Goal: Find contact information: Find contact information

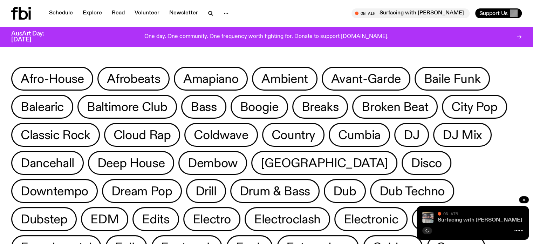
click at [472, 219] on link "Surfacing with [PERSON_NAME]" at bounding box center [480, 220] width 84 height 6
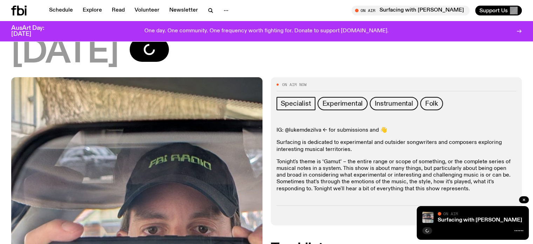
scroll to position [69, 0]
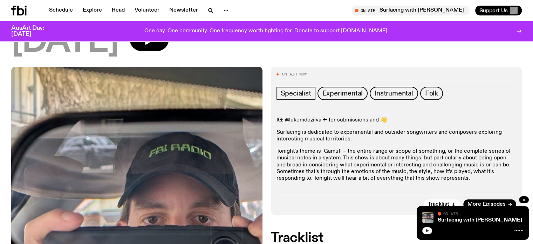
click at [430, 229] on button "button" at bounding box center [427, 230] width 10 height 7
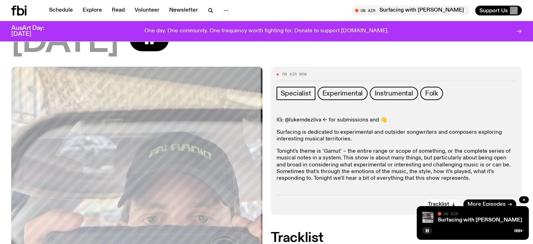
click at [295, 120] on p "IG: @lukemdezilva <- for submissions and 👋" at bounding box center [397, 120] width 240 height 7
click at [294, 119] on p "IG: @lukemdezilva <- for submissions and 👋" at bounding box center [397, 120] width 240 height 7
click at [321, 159] on p "Tonight's theme is ‘Gamut’ – the entire range or scope of something, or the com…" at bounding box center [397, 165] width 240 height 34
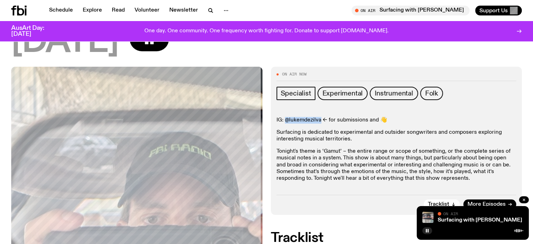
drag, startPoint x: 285, startPoint y: 119, endPoint x: 319, endPoint y: 119, distance: 34.7
click at [319, 119] on p "IG: @lukemdezilva <- for submissions and 👋" at bounding box center [397, 120] width 240 height 7
copy p "@lukemdezilva"
click at [415, 133] on p "Surfacing is dedicated to experimental and outsider songwriters and composers e…" at bounding box center [397, 135] width 240 height 13
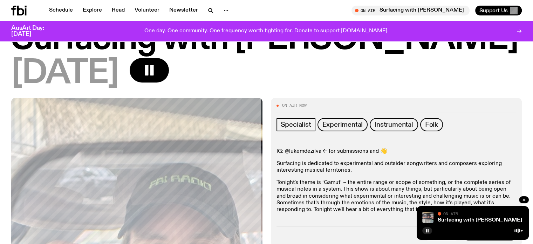
scroll to position [0, 0]
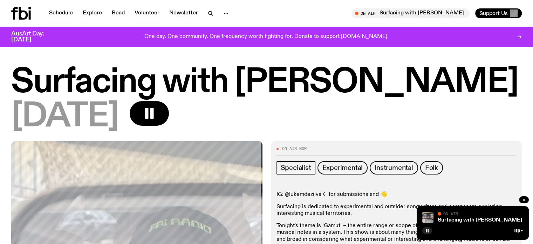
click at [338, 122] on div "[DATE]" at bounding box center [266, 117] width 511 height 32
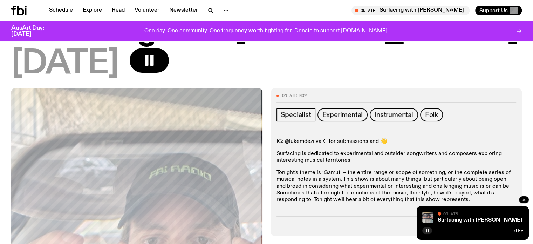
scroll to position [102, 0]
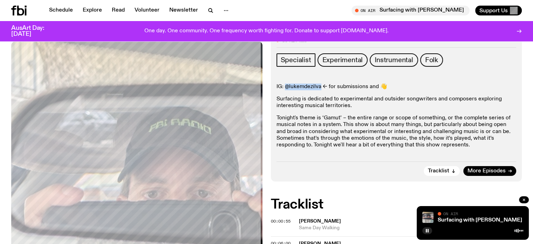
drag, startPoint x: 286, startPoint y: 87, endPoint x: 320, endPoint y: 85, distance: 34.0
click at [320, 85] on p "IG: @lukemdezilva <- for submissions and 👋" at bounding box center [397, 86] width 240 height 7
copy p "@lukemdezilva"
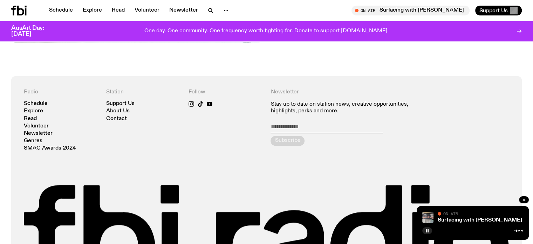
scroll to position [568, 0]
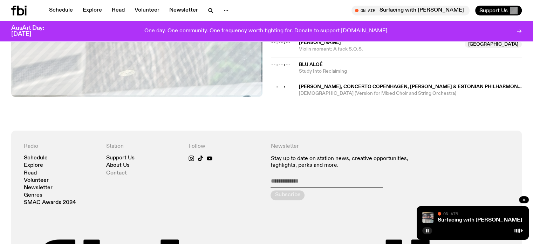
click at [120, 172] on link "Contact" at bounding box center [116, 172] width 21 height 5
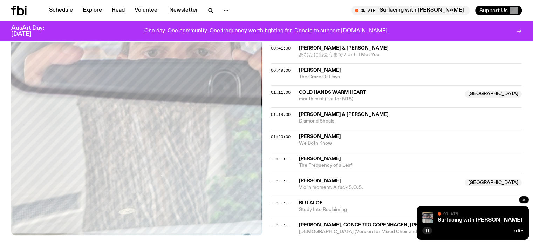
scroll to position [423, 0]
